Goal: Task Accomplishment & Management: Complete application form

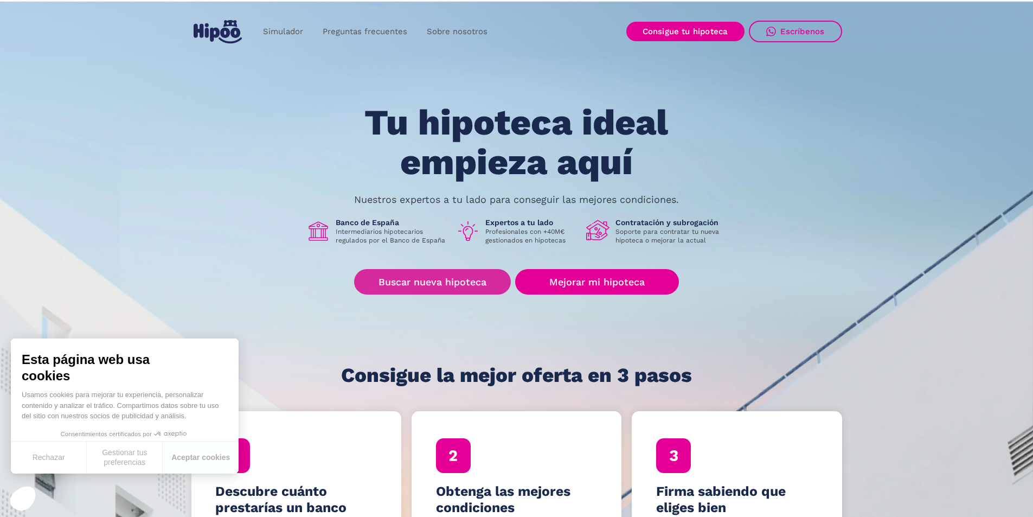
click at [447, 282] on font "Buscar nueva hipoteca" at bounding box center [433, 281] width 108 height 11
click at [393, 284] on font "Buscar nueva hipoteca" at bounding box center [433, 281] width 108 height 11
